Goal: Task Accomplishment & Management: Manage account settings

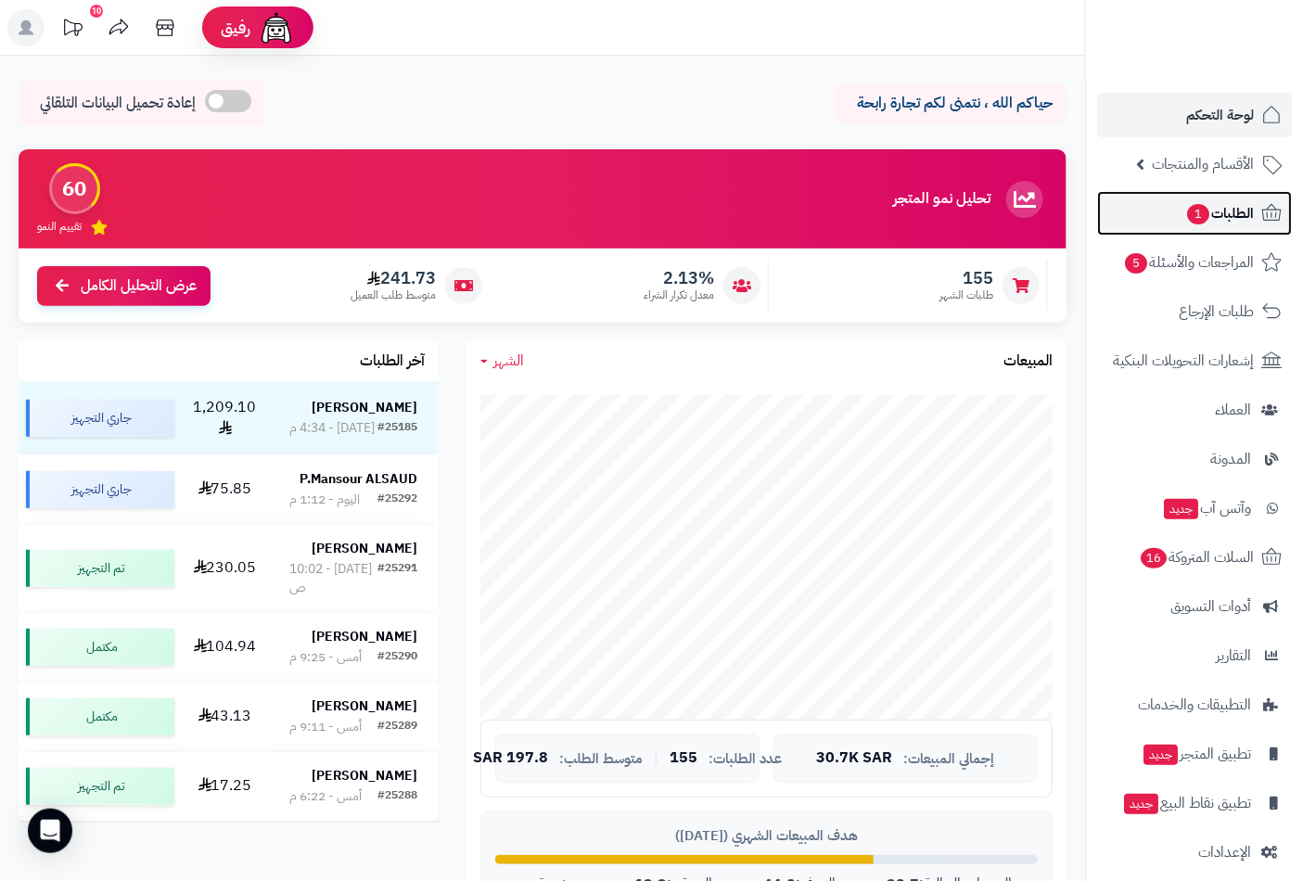
click at [1219, 214] on span "الطلبات 1" at bounding box center [1219, 213] width 69 height 26
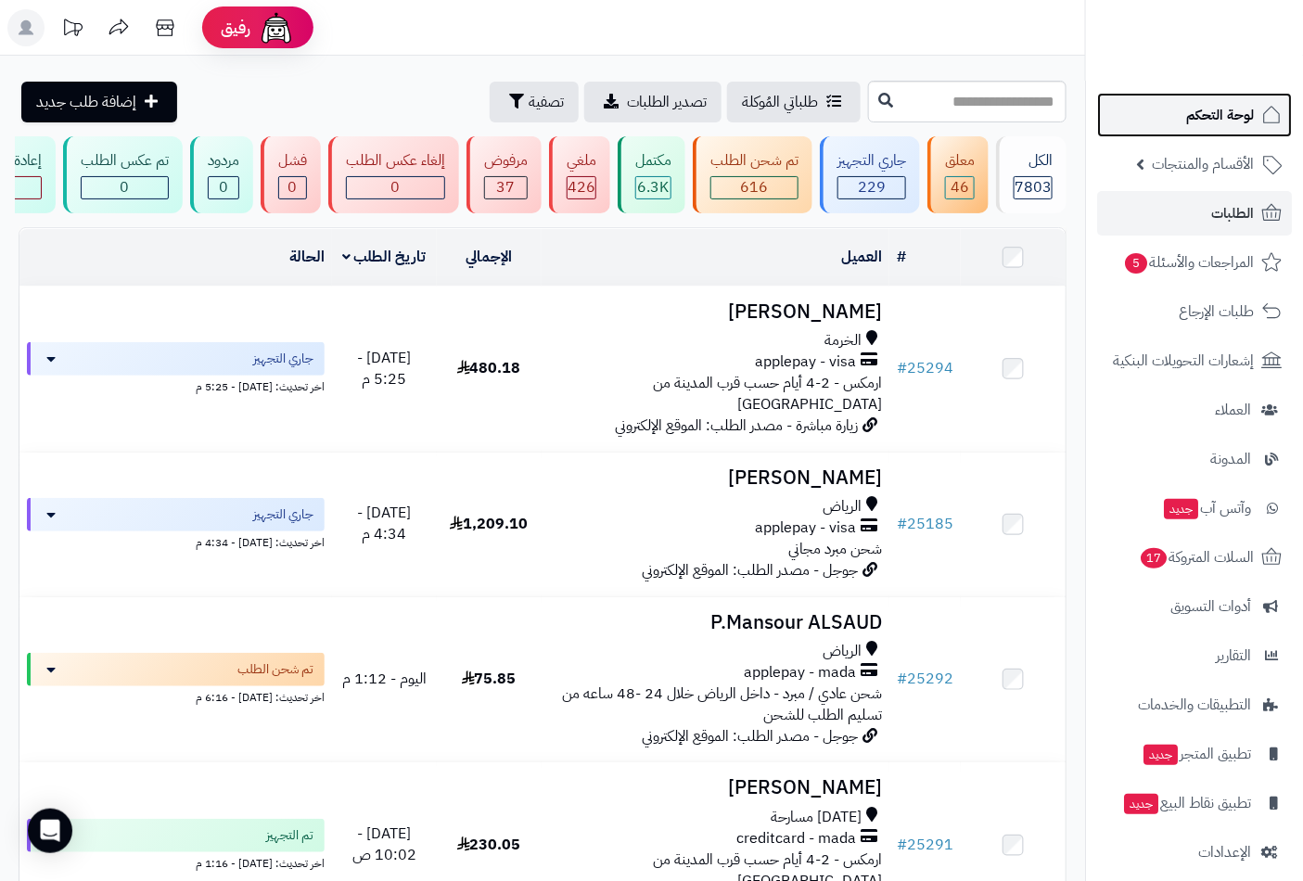
click at [1208, 115] on span "لوحة التحكم" at bounding box center [1220, 115] width 68 height 26
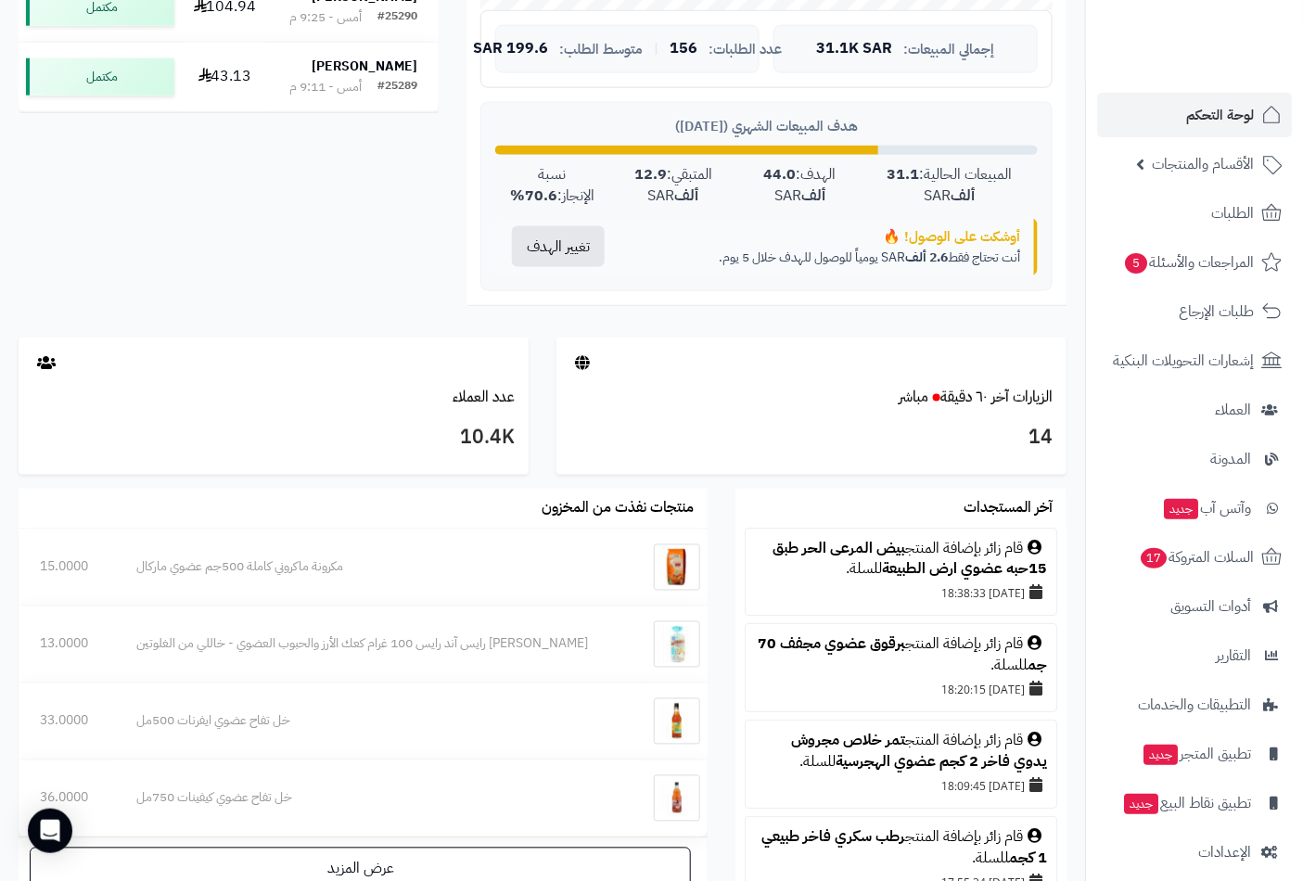
scroll to position [721, 0]
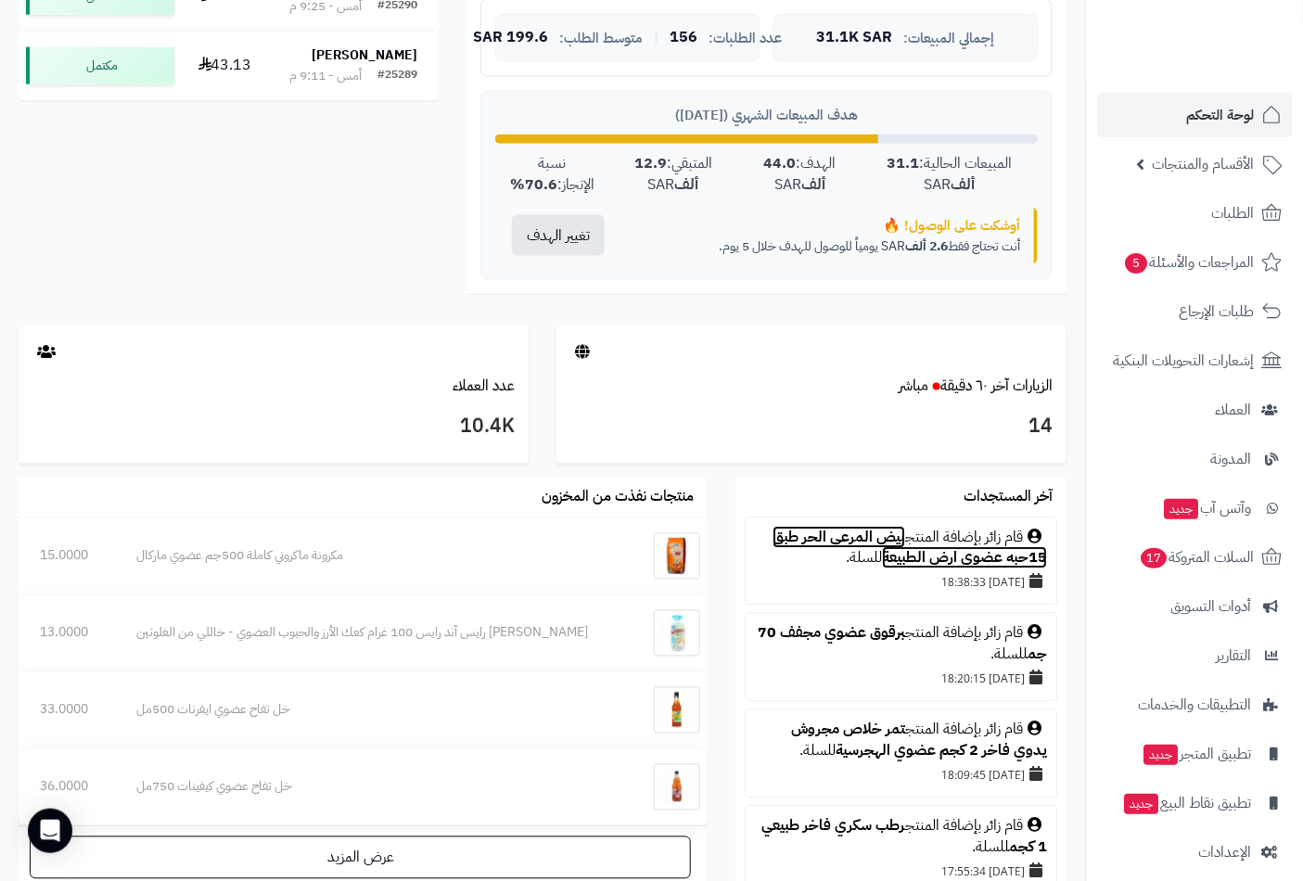
click at [835, 544] on link "بيض المرعى الحر طبق 15حبه عضوي ارض الطبيعة" at bounding box center [910, 549] width 275 height 44
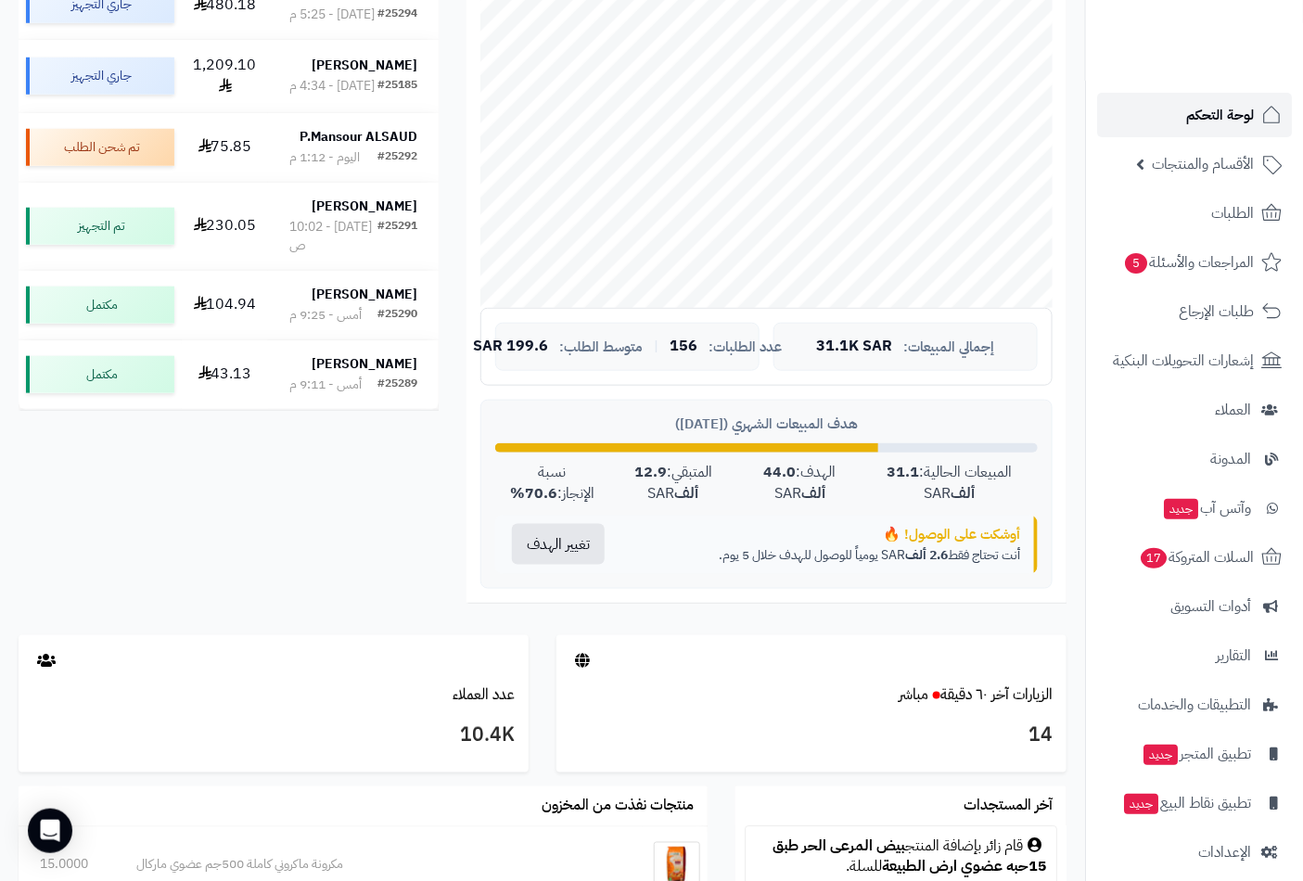
click at [1213, 117] on span "لوحة التحكم" at bounding box center [1220, 115] width 68 height 26
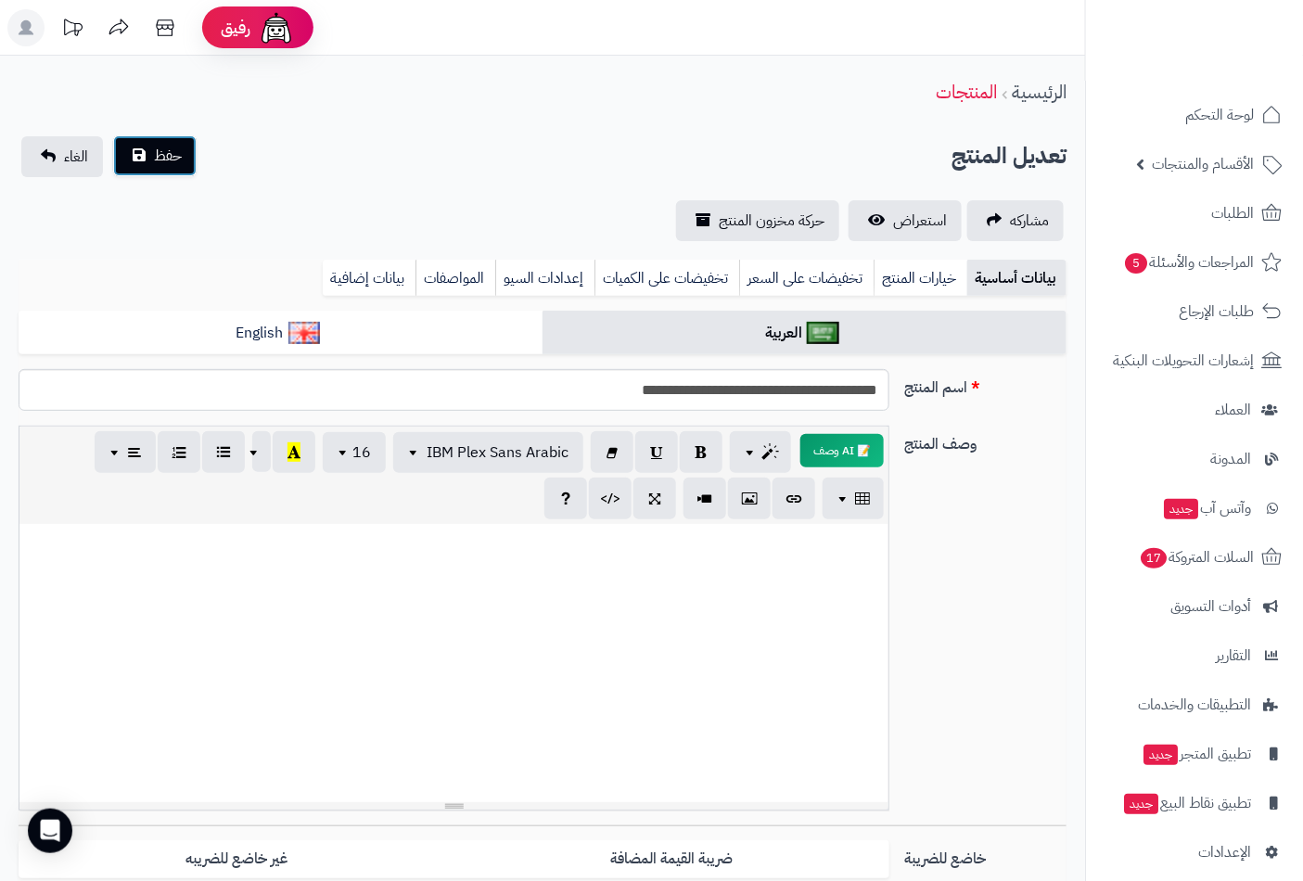
click at [159, 158] on span "حفظ" at bounding box center [168, 156] width 28 height 22
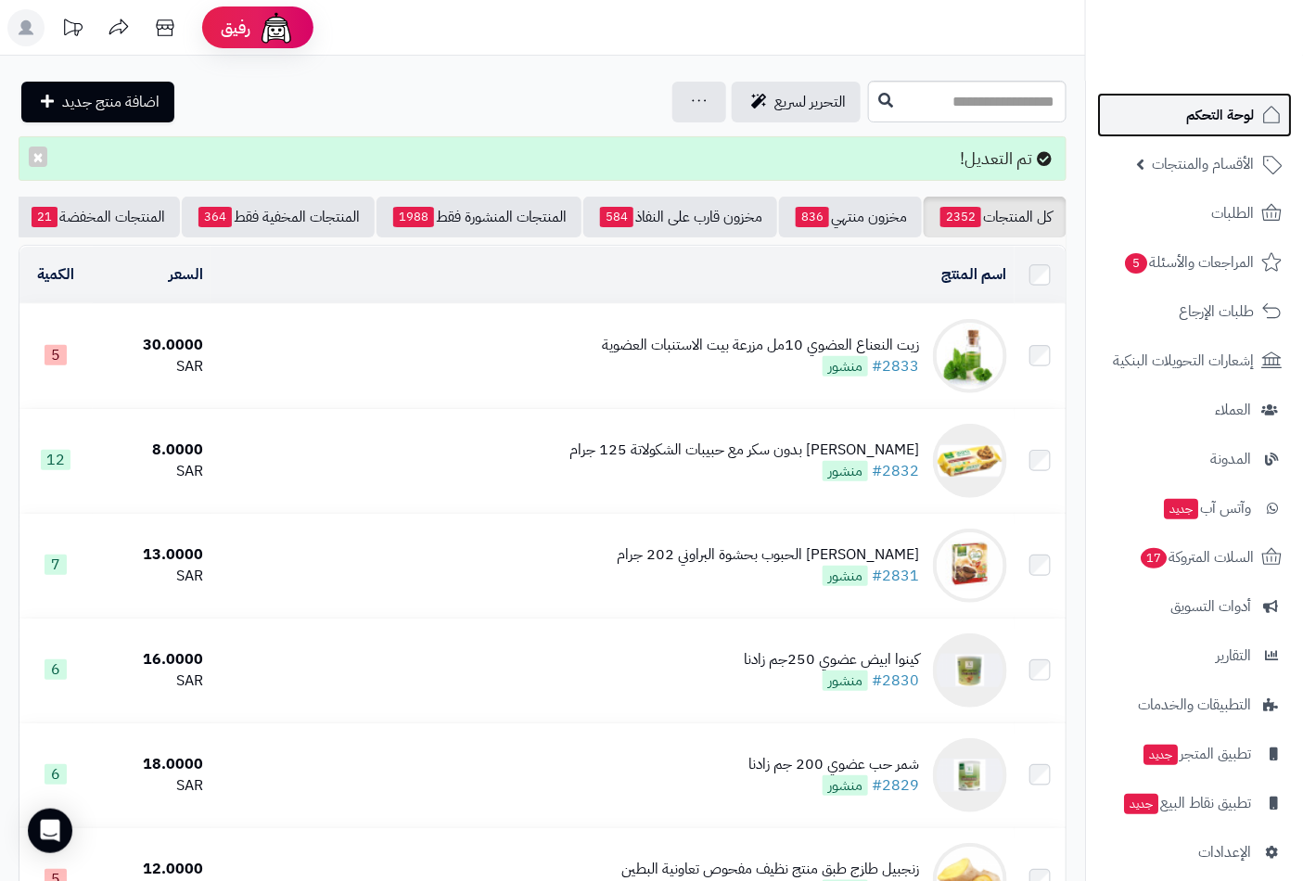
click at [1199, 112] on span "لوحة التحكم" at bounding box center [1220, 115] width 68 height 26
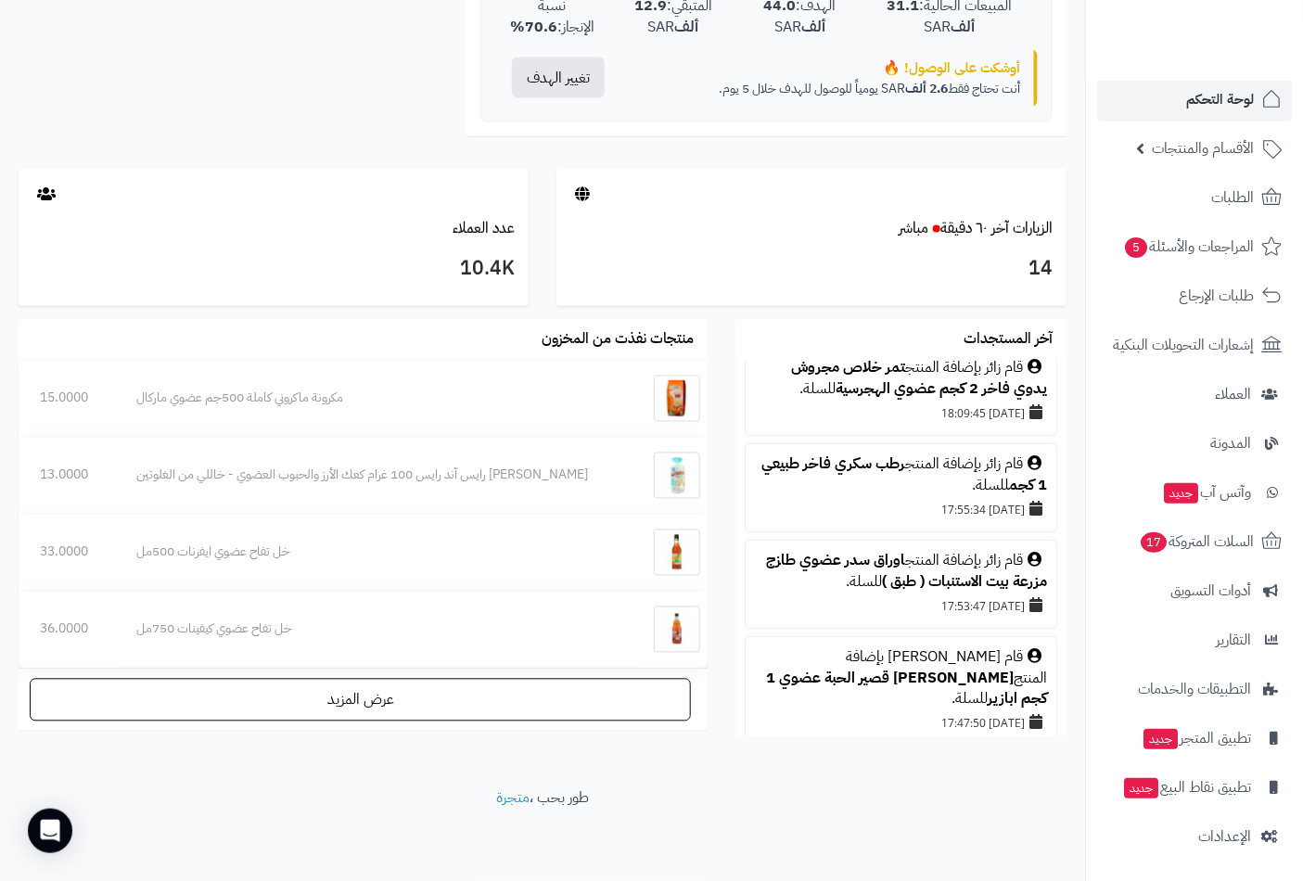
scroll to position [206, 0]
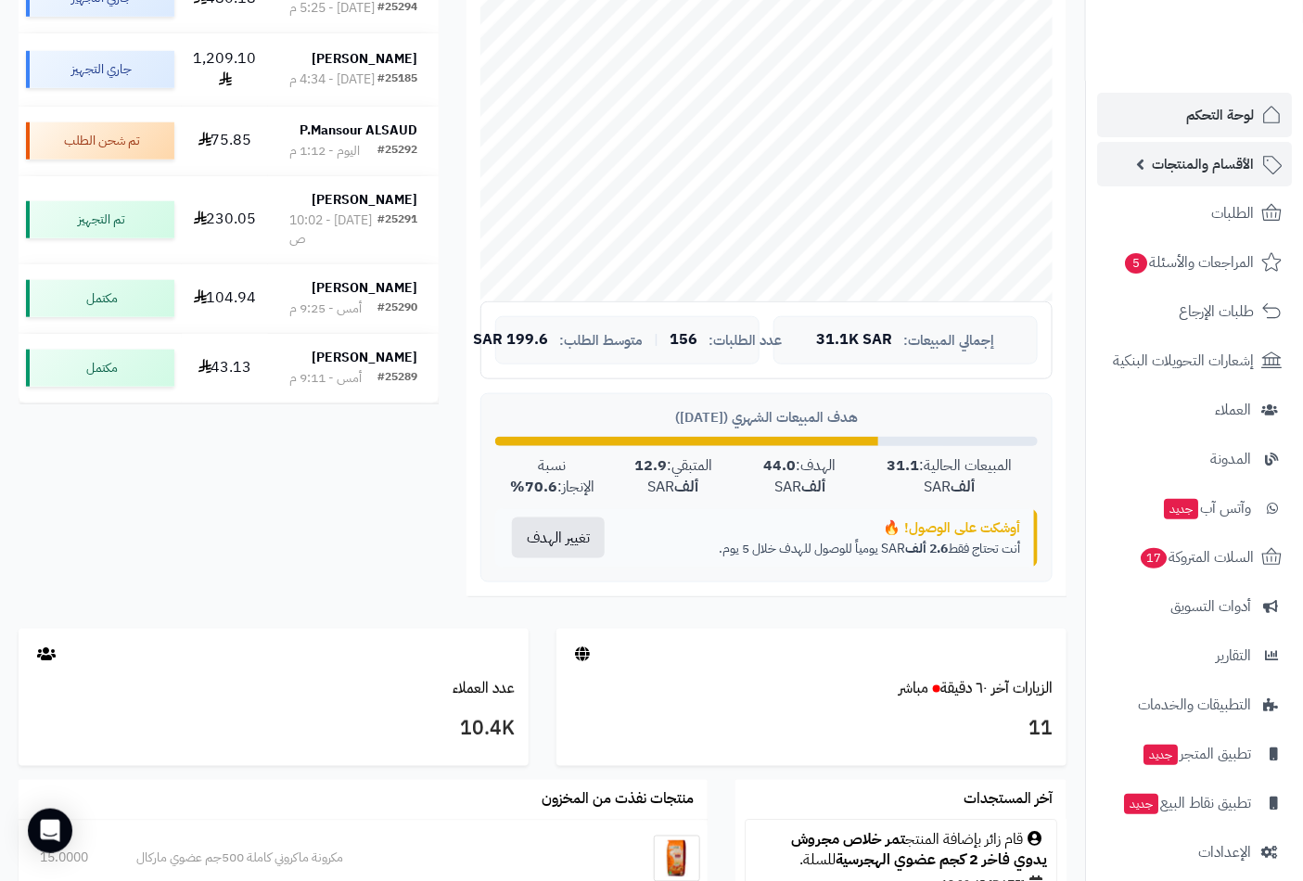
scroll to position [412, 0]
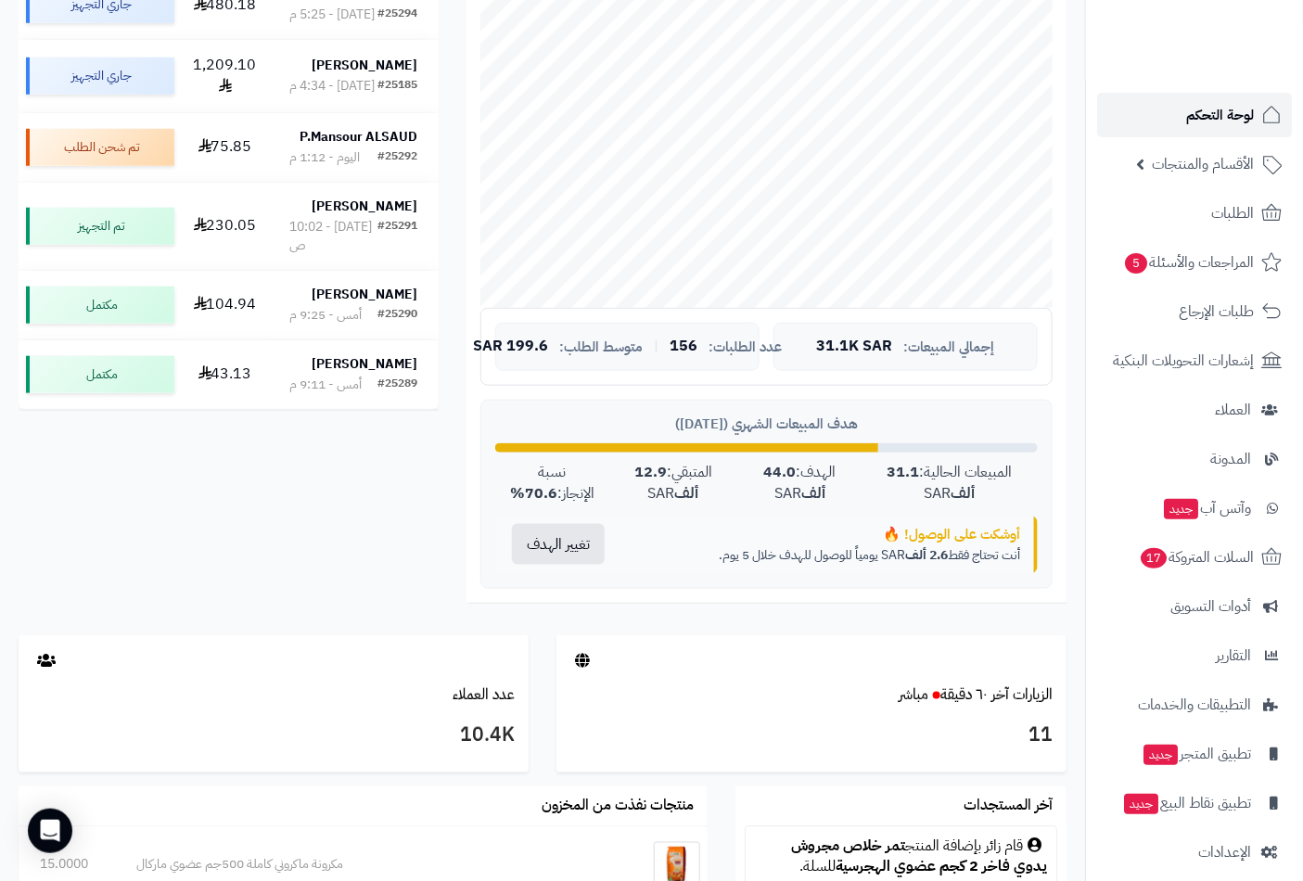
drag, startPoint x: 1234, startPoint y: 94, endPoint x: 1229, endPoint y: 105, distance: 12.4
click at [1234, 94] on link "لوحة التحكم" at bounding box center [1194, 115] width 195 height 45
click at [1227, 109] on span "لوحة التحكم" at bounding box center [1220, 115] width 68 height 26
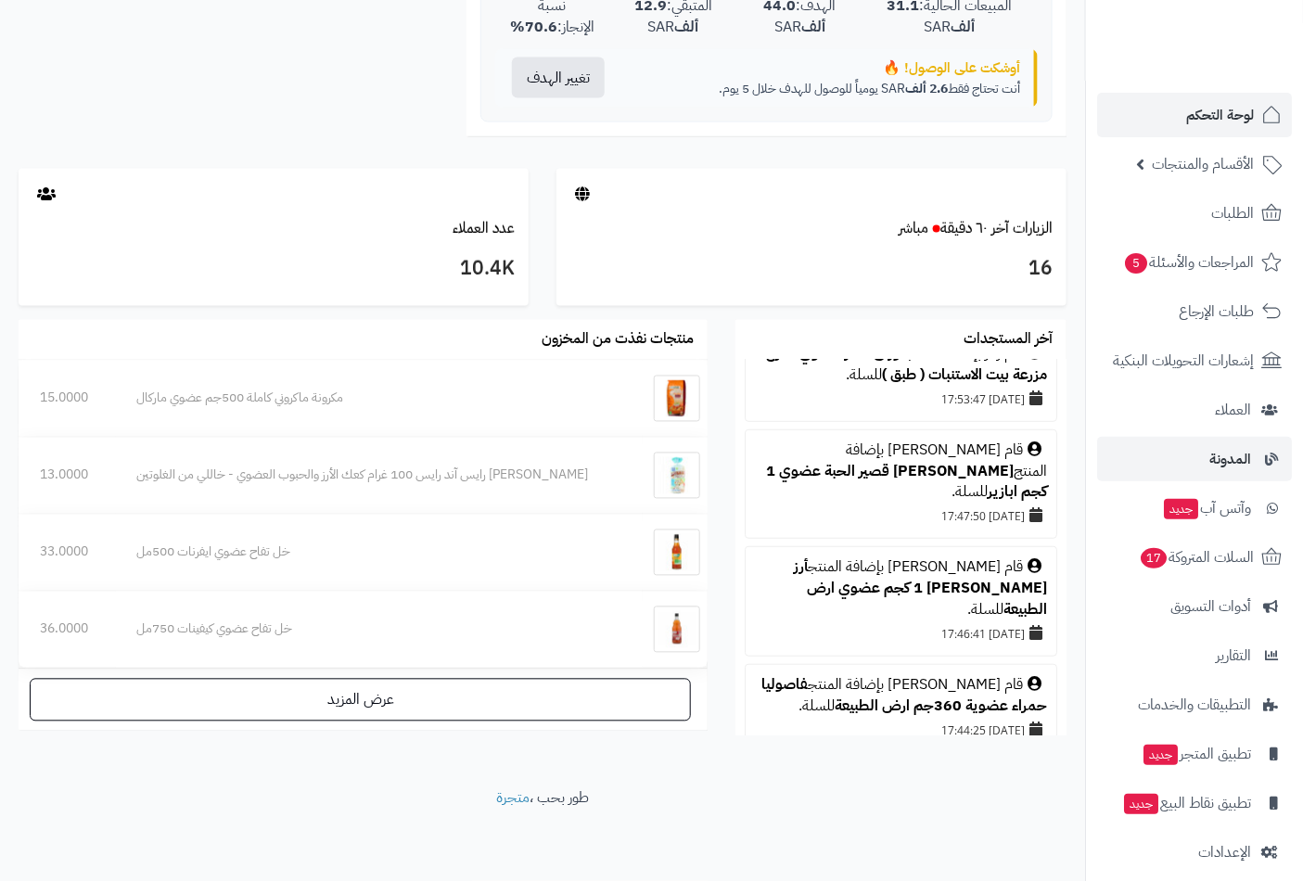
scroll to position [16, 0]
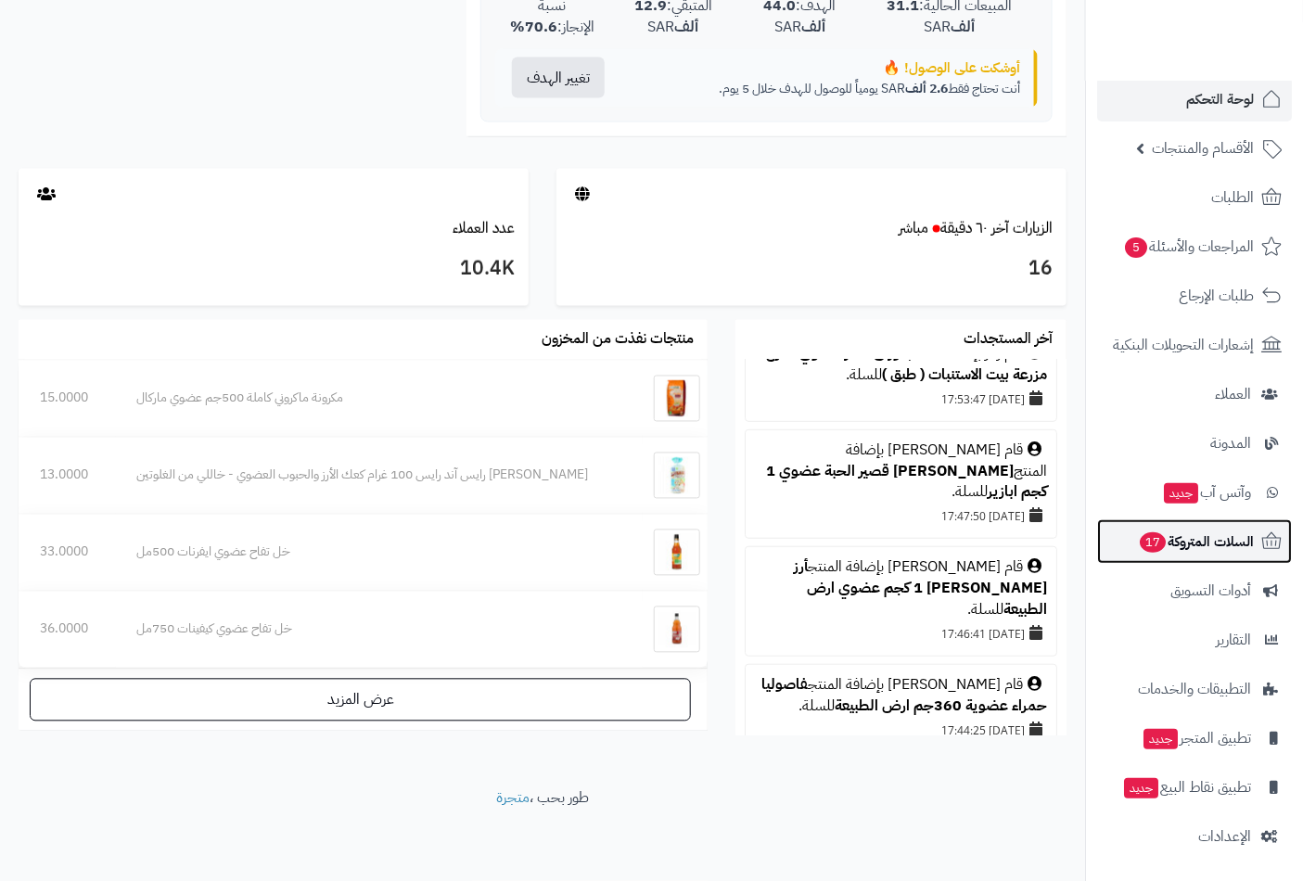
click at [1201, 544] on span "السلات المتروكة 17" at bounding box center [1196, 542] width 116 height 26
click at [1202, 545] on span "السلات المتروكة 17" at bounding box center [1196, 542] width 116 height 26
